Goal: Information Seeking & Learning: Learn about a topic

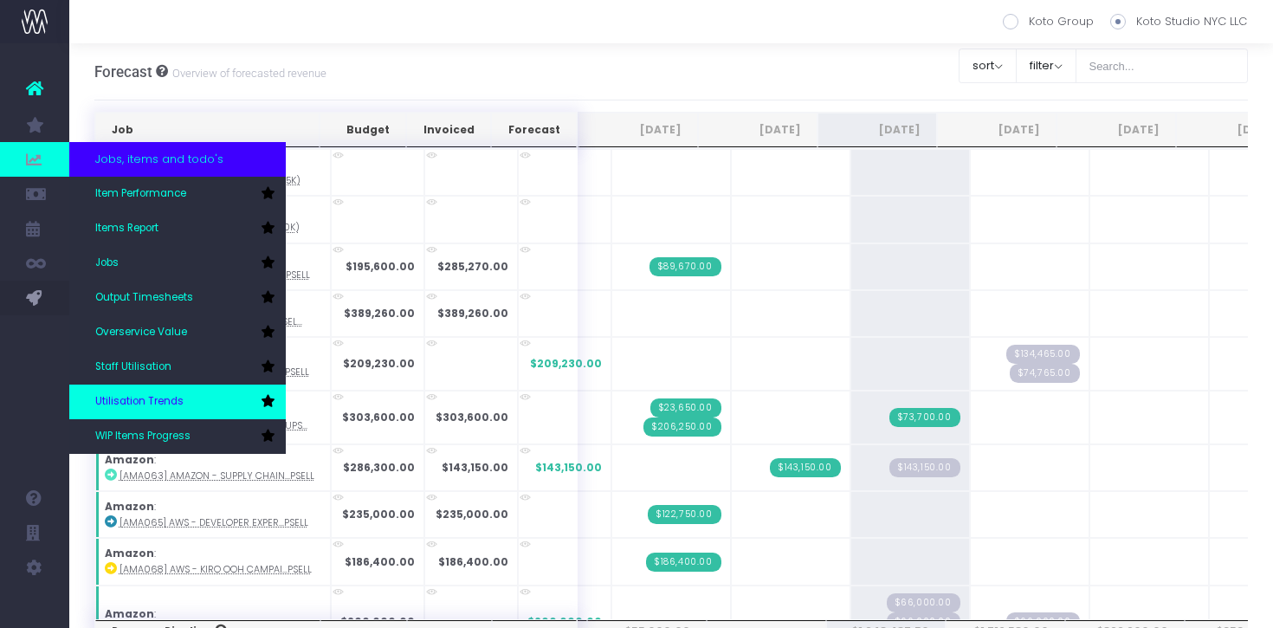
click at [171, 405] on span "Utilisation Trends" at bounding box center [139, 402] width 88 height 16
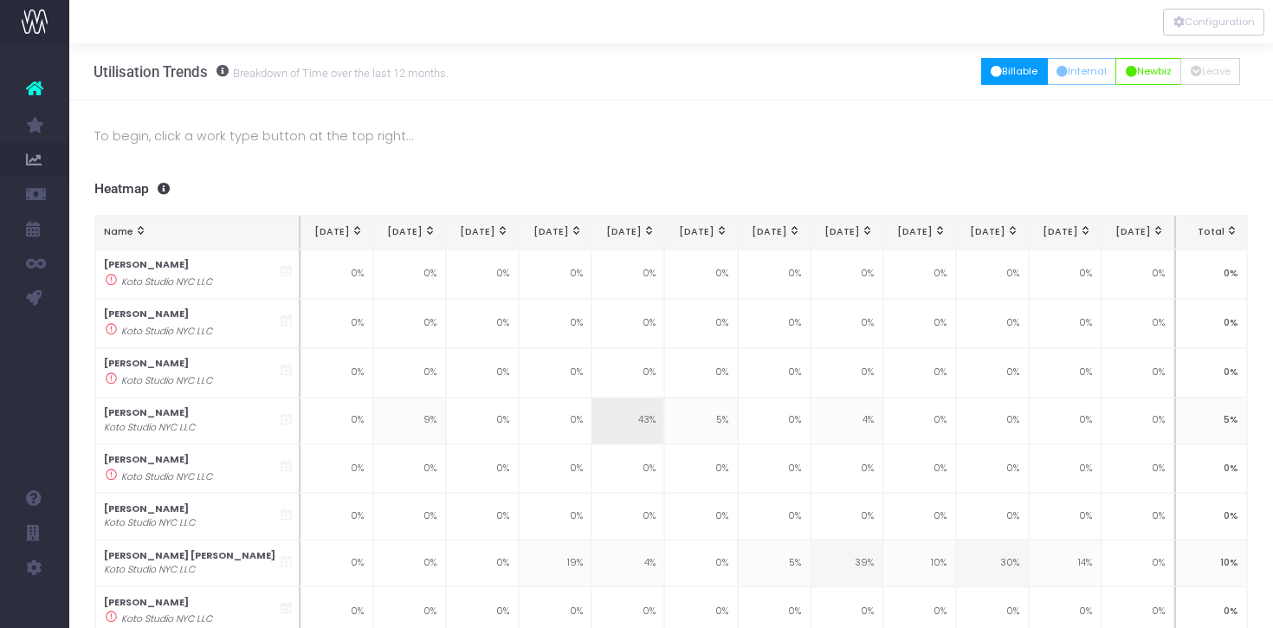
click at [1033, 82] on button "Billable" at bounding box center [1014, 71] width 67 height 27
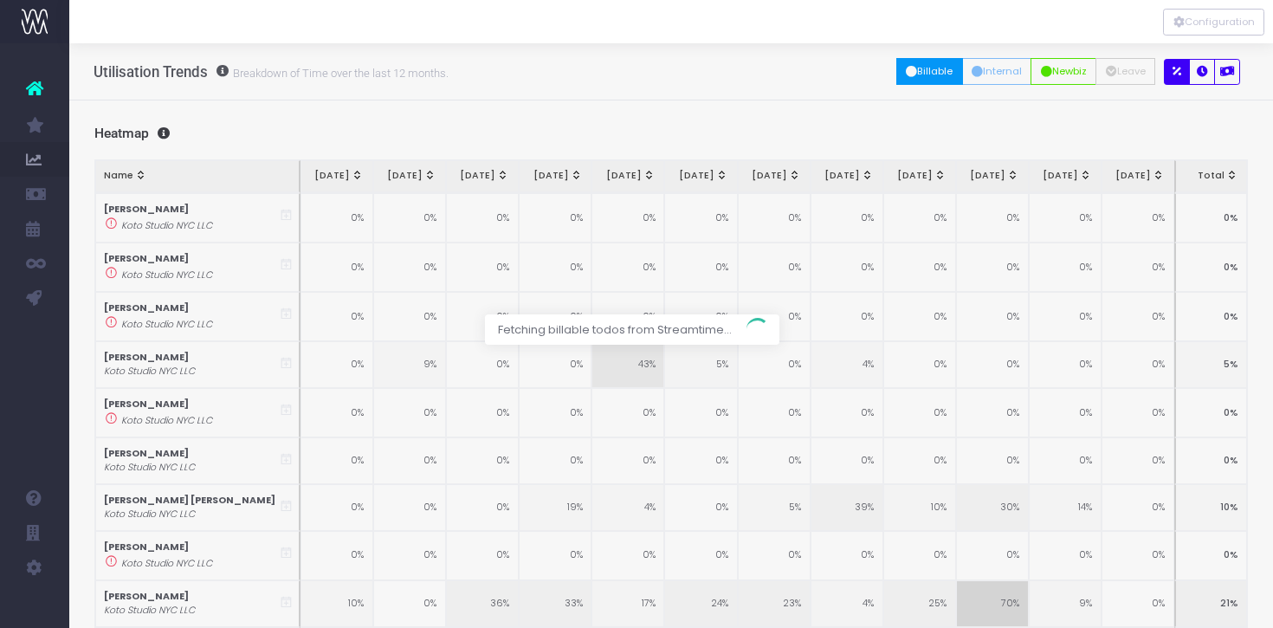
click at [1196, 70] on div at bounding box center [636, 314] width 1273 height 628
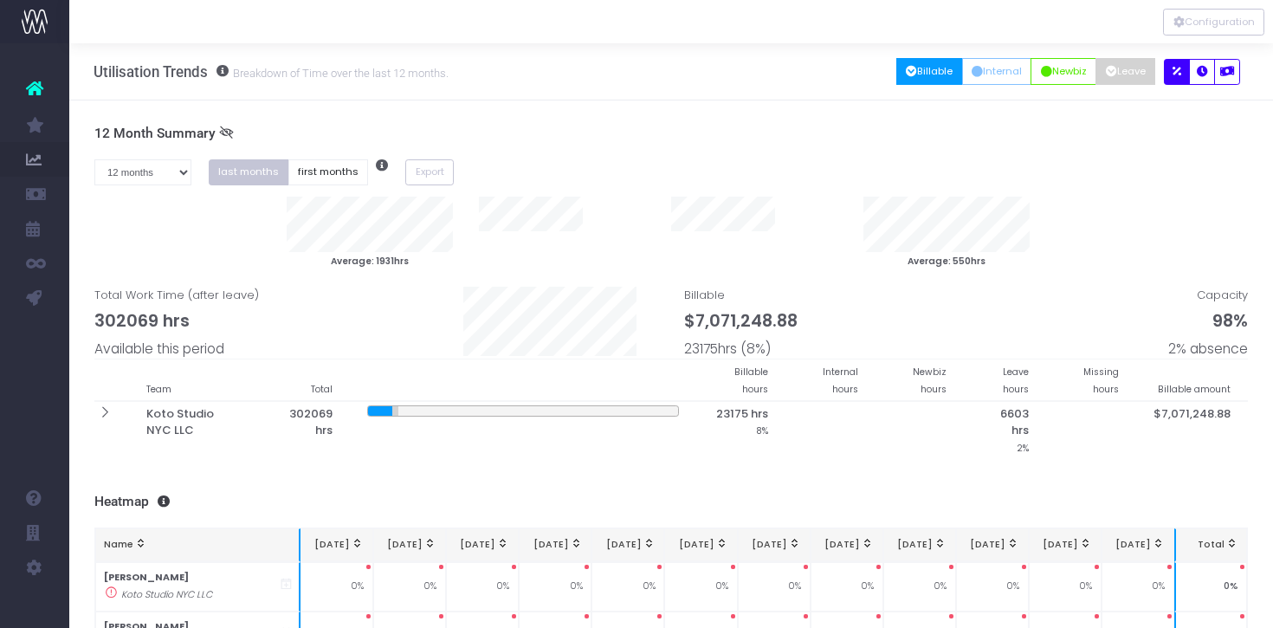
click at [1120, 70] on button "Leave" at bounding box center [1125, 71] width 60 height 27
click at [1066, 74] on button "Newbiz" at bounding box center [1063, 71] width 66 height 27
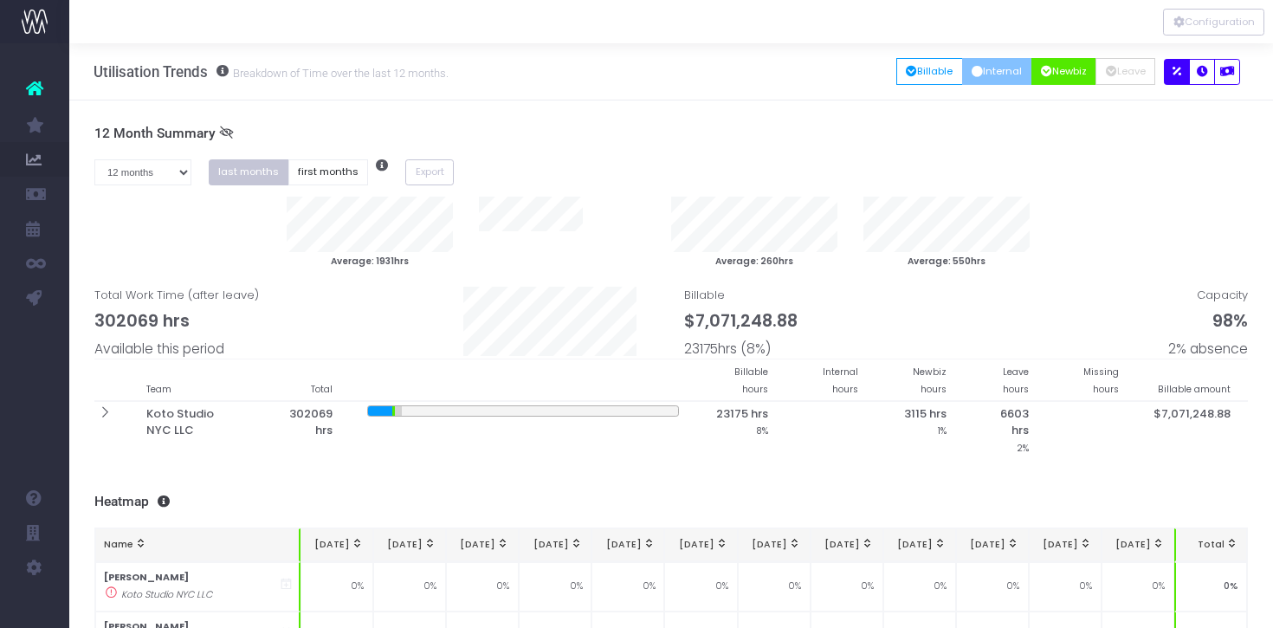
click at [1010, 73] on button "Internal" at bounding box center [997, 71] width 70 height 27
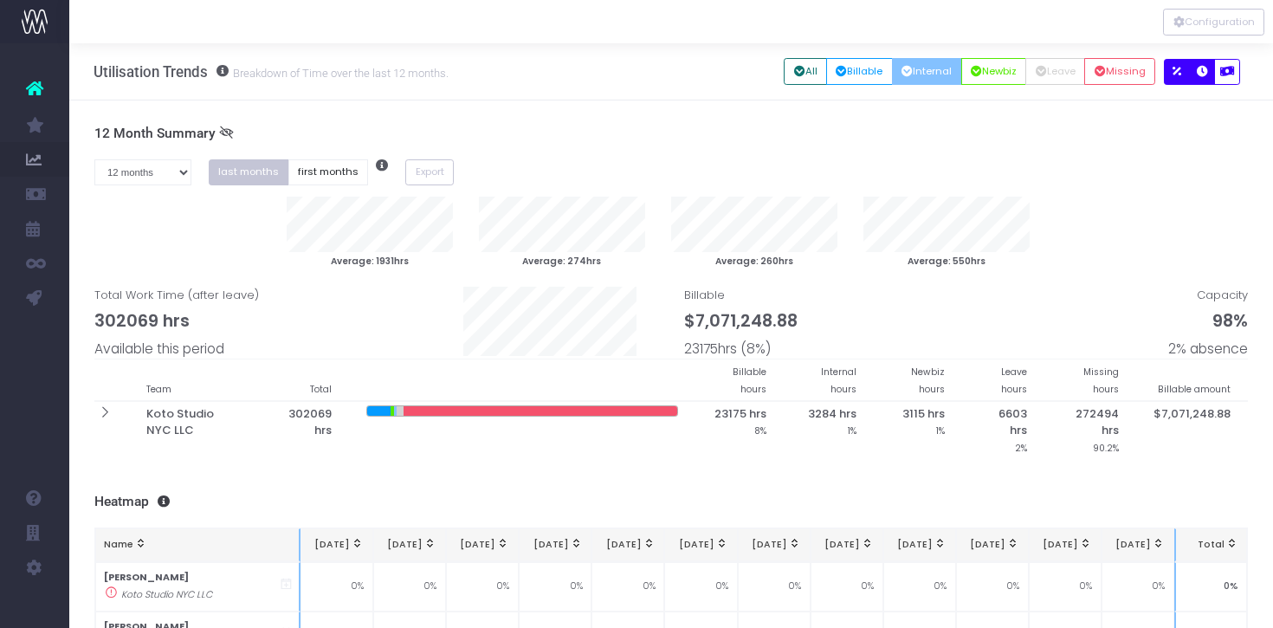
click at [1198, 72] on icon "button" at bounding box center [1202, 72] width 11 height 0
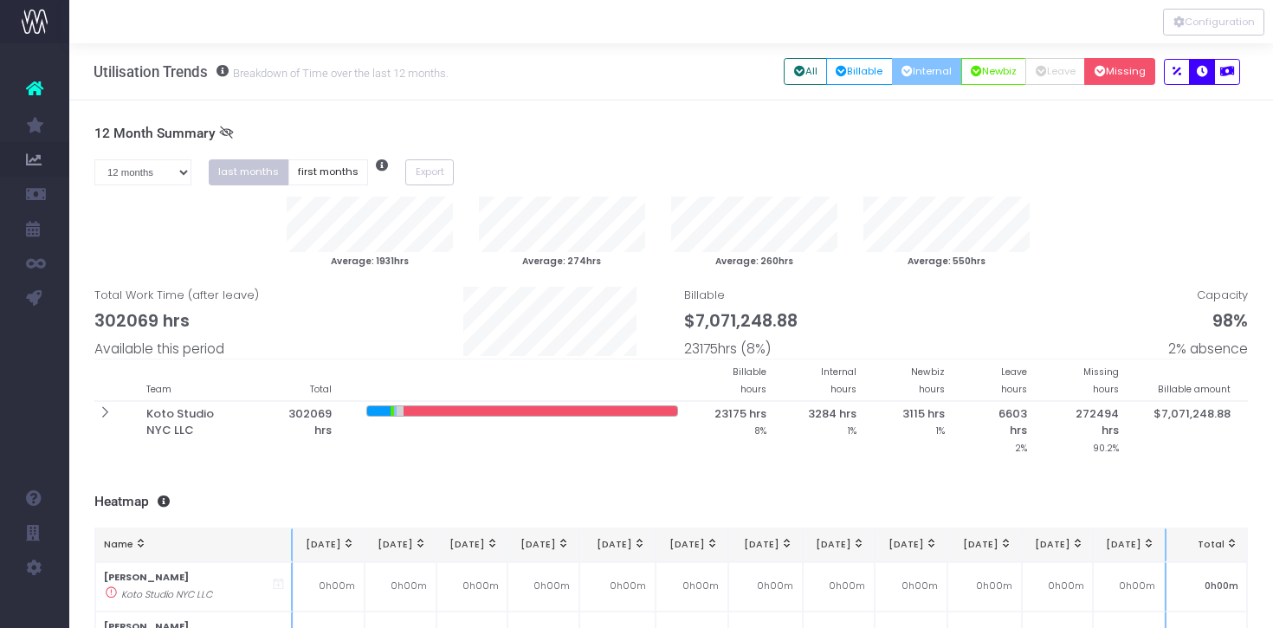
click at [1107, 74] on button "Missing" at bounding box center [1119, 71] width 71 height 27
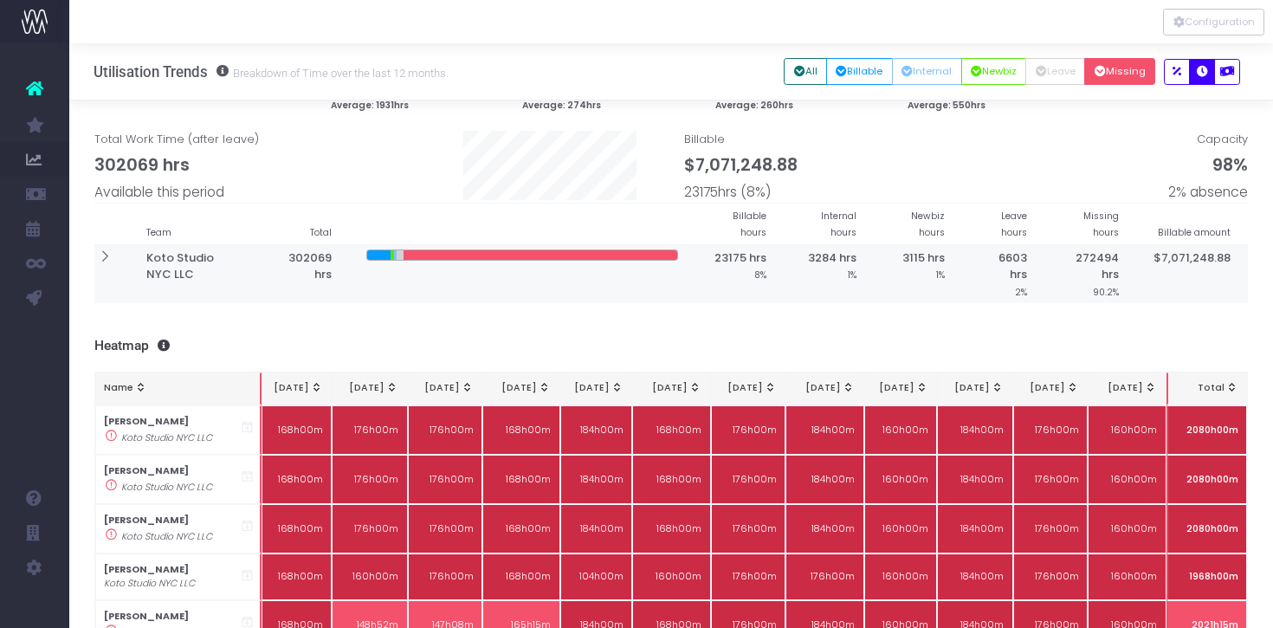
scroll to position [100, 0]
